Goal: Task Accomplishment & Management: Manage account settings

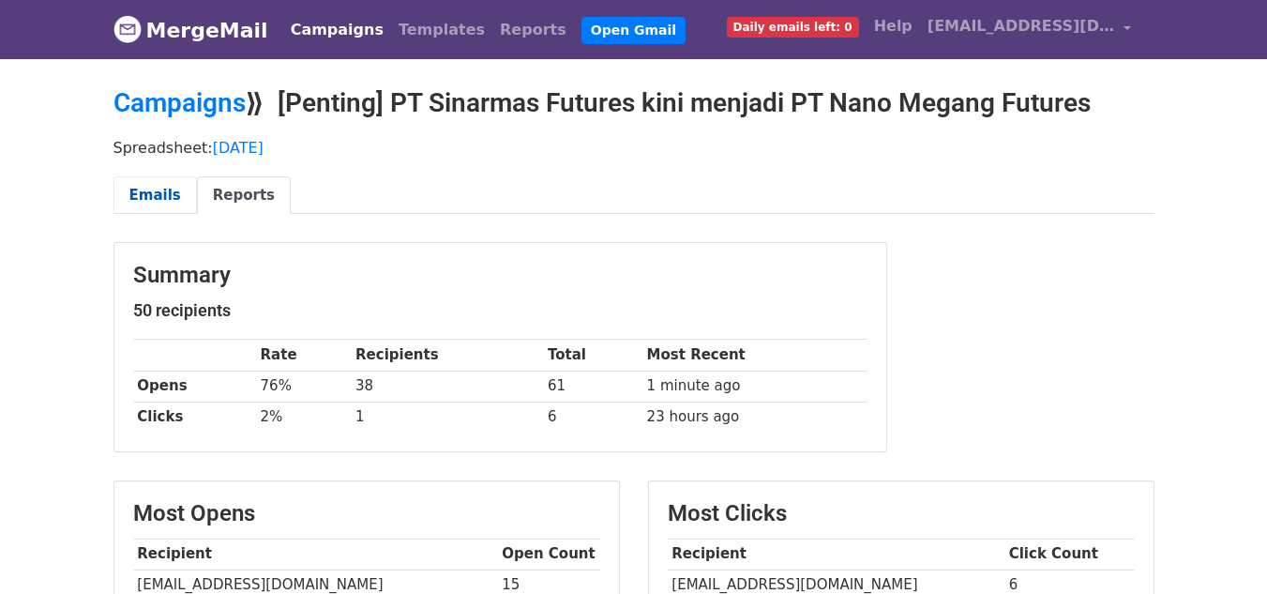
click at [143, 198] on link "Emails" at bounding box center [154, 195] width 83 height 38
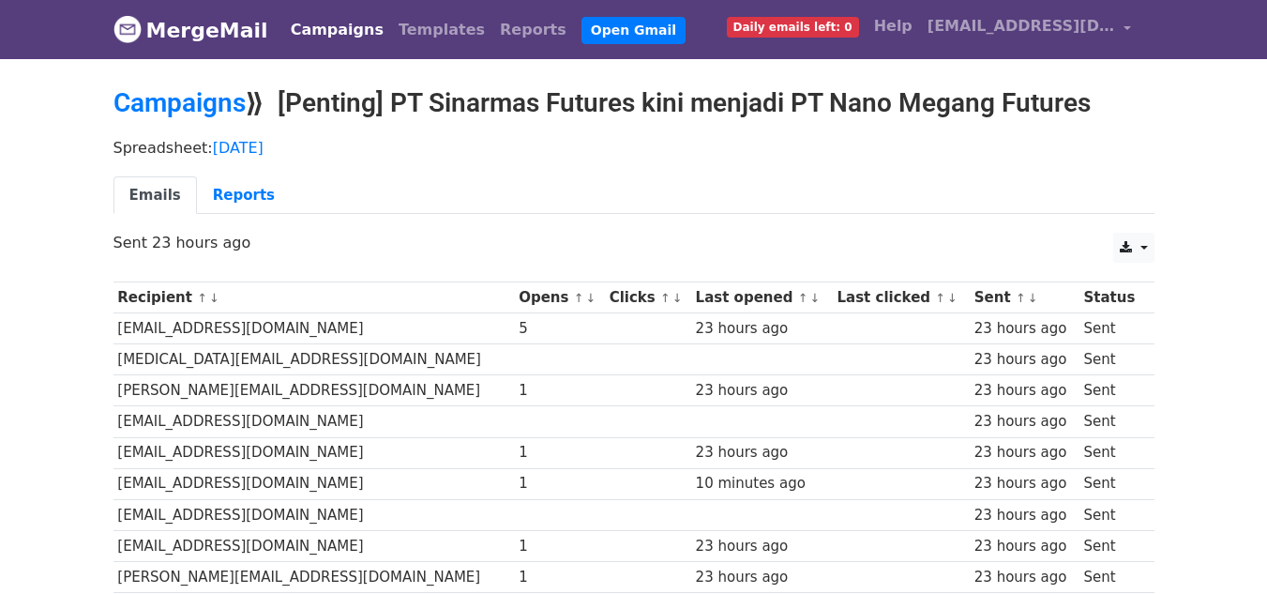
click at [824, 28] on span "Daily emails left: 0" at bounding box center [793, 27] width 132 height 21
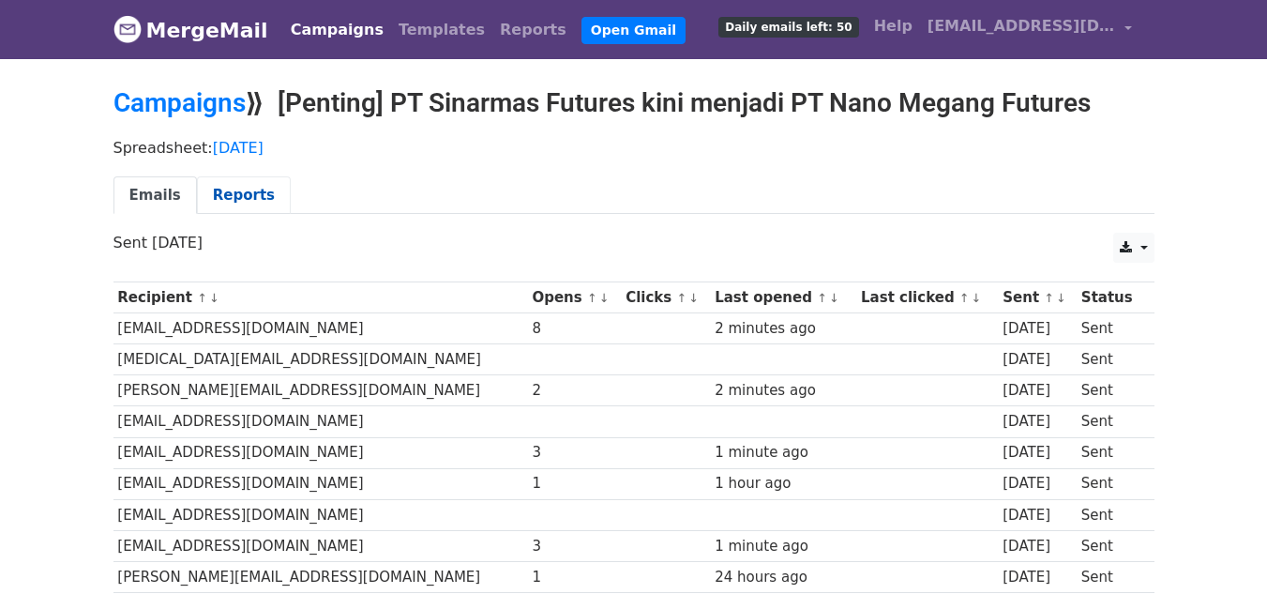
click at [247, 197] on link "Reports" at bounding box center [244, 195] width 94 height 38
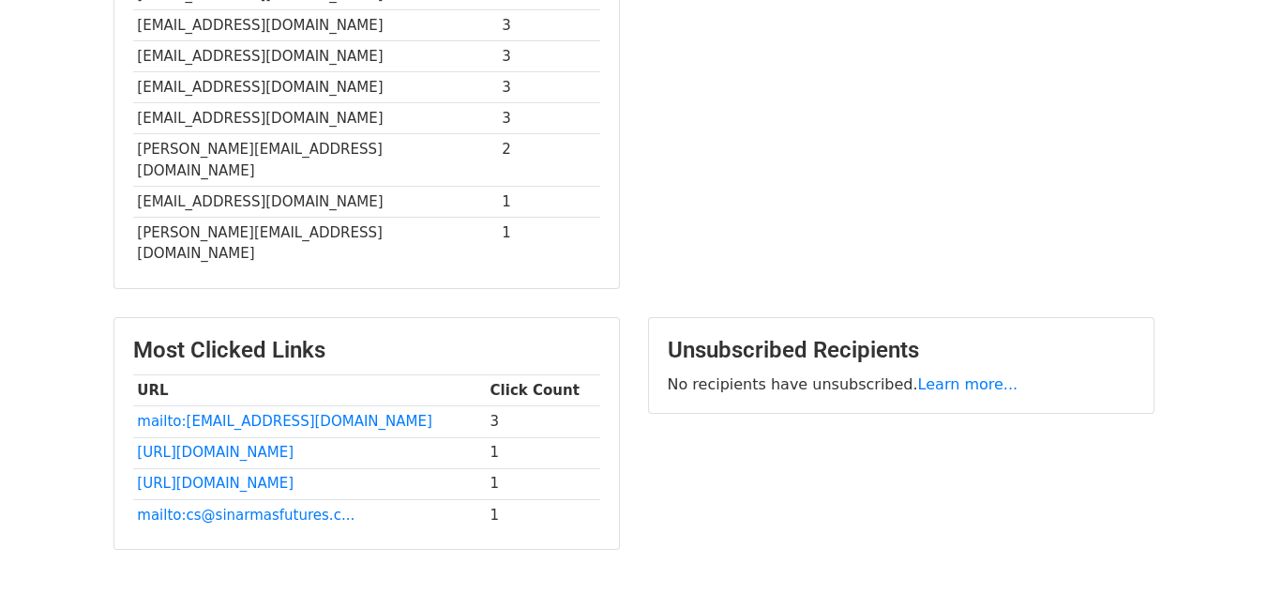
scroll to position [736, 0]
